Goal: Transaction & Acquisition: Purchase product/service

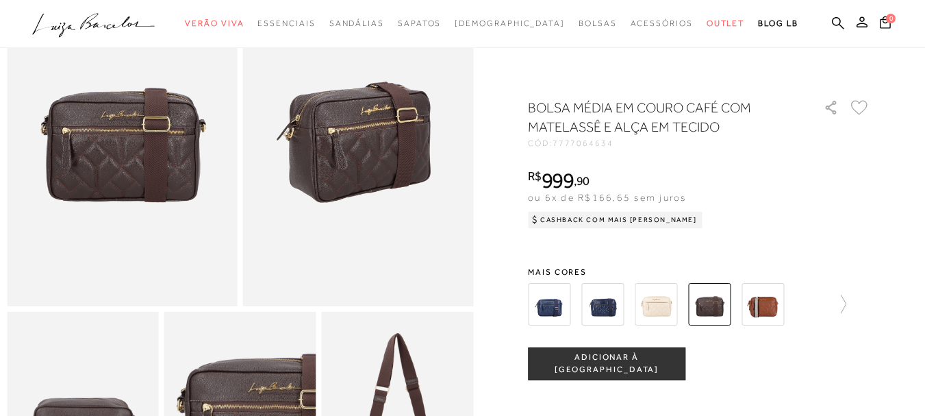
scroll to position [342, 0]
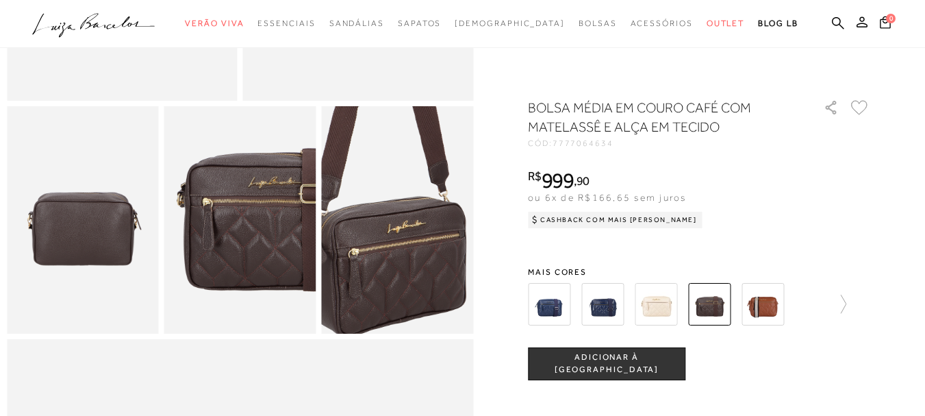
click at [414, 301] on img at bounding box center [383, 150] width 303 height 455
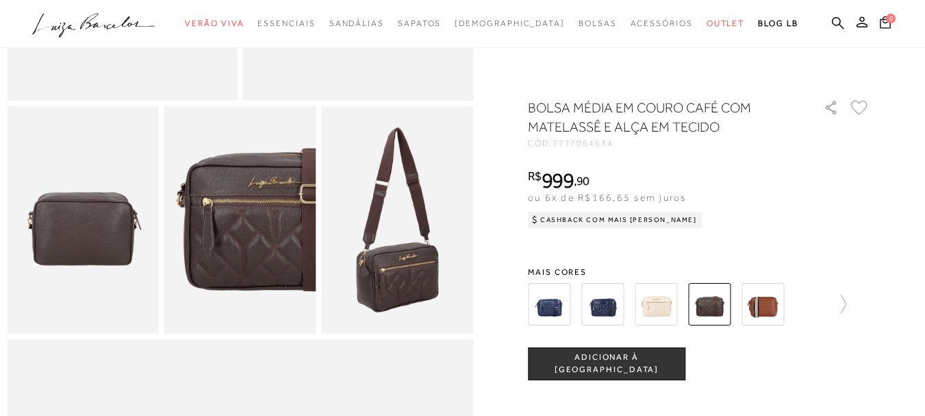
click at [246, 251] on img at bounding box center [240, 220] width 152 height 228
click at [95, 244] on img at bounding box center [83, 220] width 152 height 228
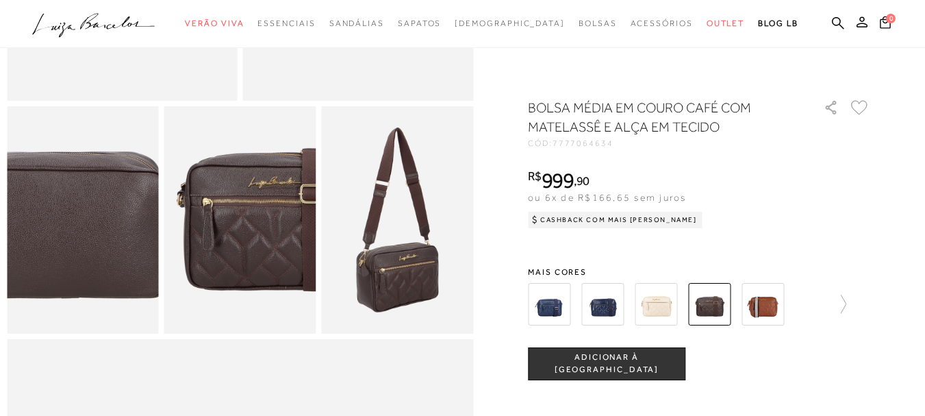
click at [95, 244] on img at bounding box center [67, 206] width 303 height 455
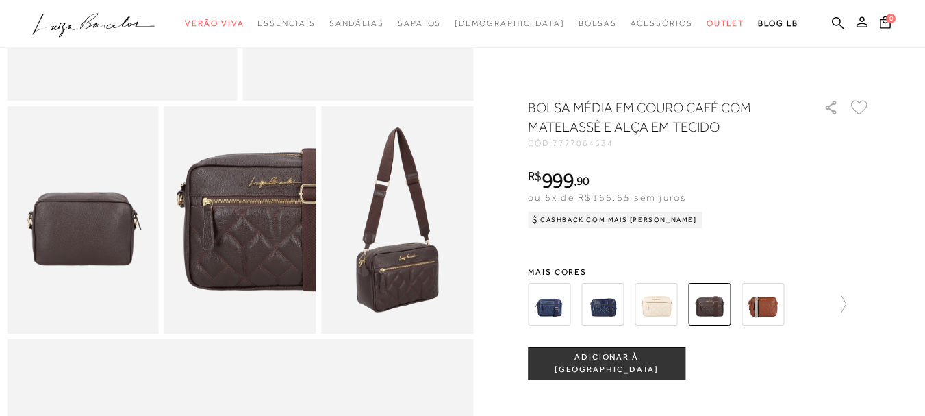
click at [774, 313] on img at bounding box center [762, 304] width 42 height 42
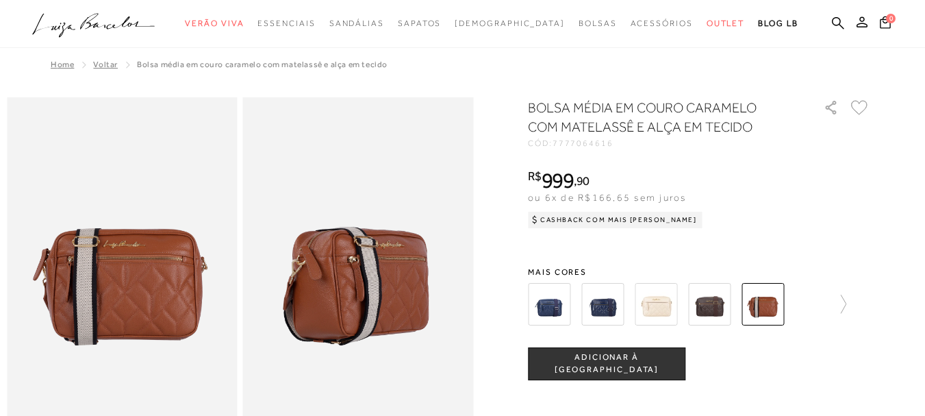
click at [722, 303] on img at bounding box center [709, 304] width 42 height 42
